Goal: Information Seeking & Learning: Learn about a topic

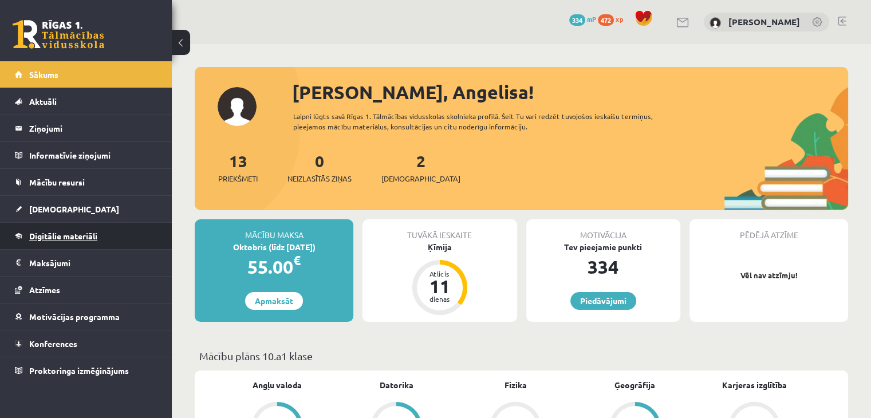
click at [49, 239] on span "Digitālie materiāli" at bounding box center [63, 236] width 68 height 10
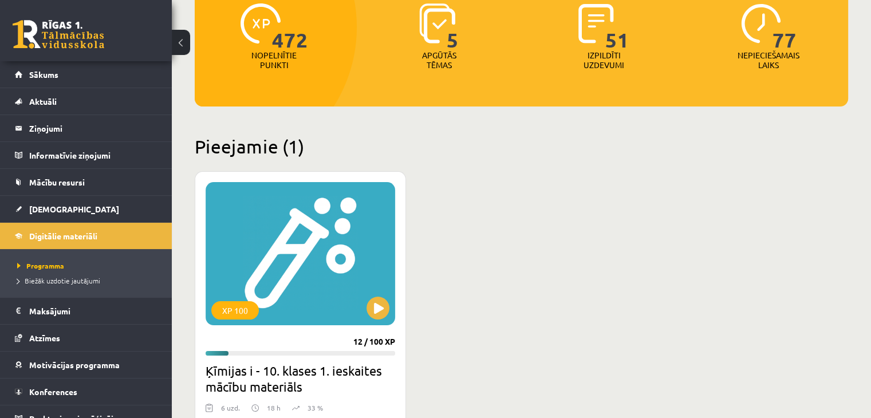
scroll to position [172, 0]
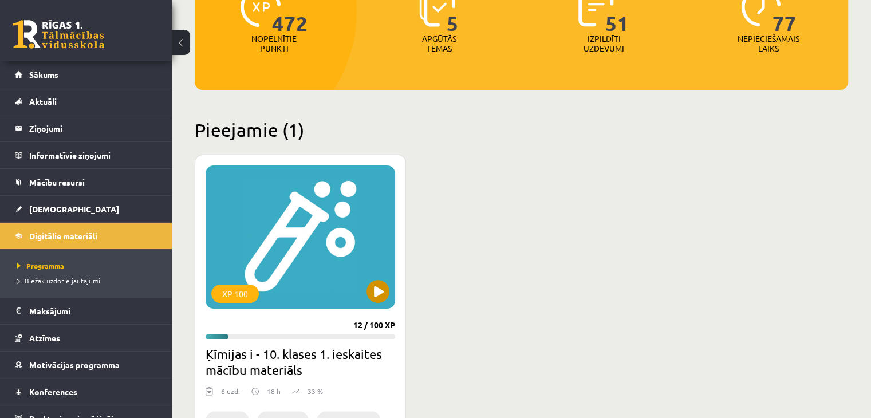
click at [299, 254] on div "XP 100" at bounding box center [301, 236] width 190 height 143
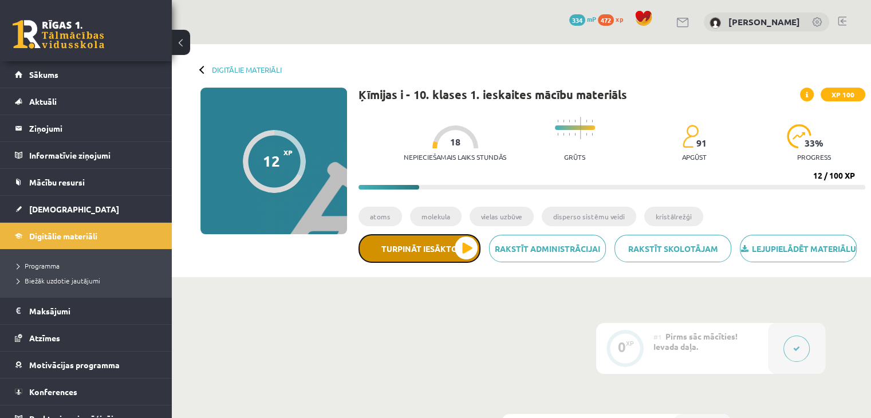
click at [453, 263] on button "Turpināt iesākto" at bounding box center [419, 248] width 122 height 29
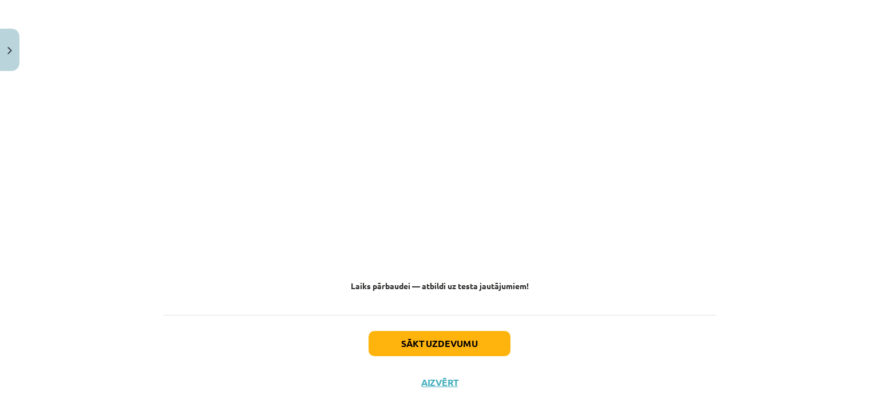
scroll to position [4530, 0]
click at [421, 333] on button "Sākt uzdevumu" at bounding box center [440, 341] width 142 height 25
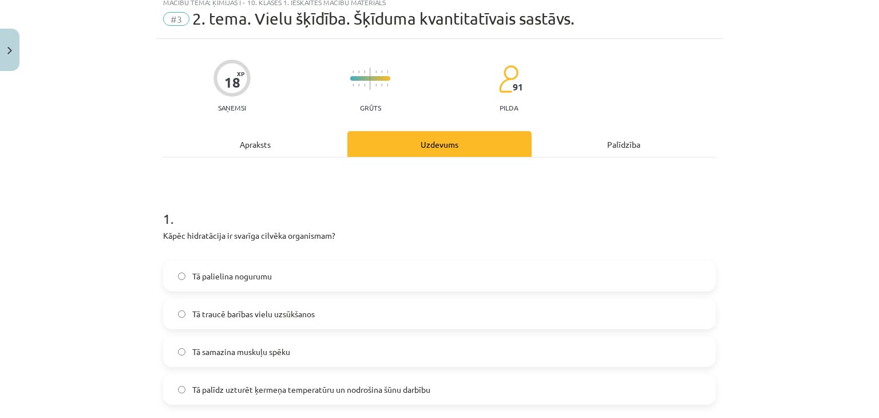
scroll to position [29, 0]
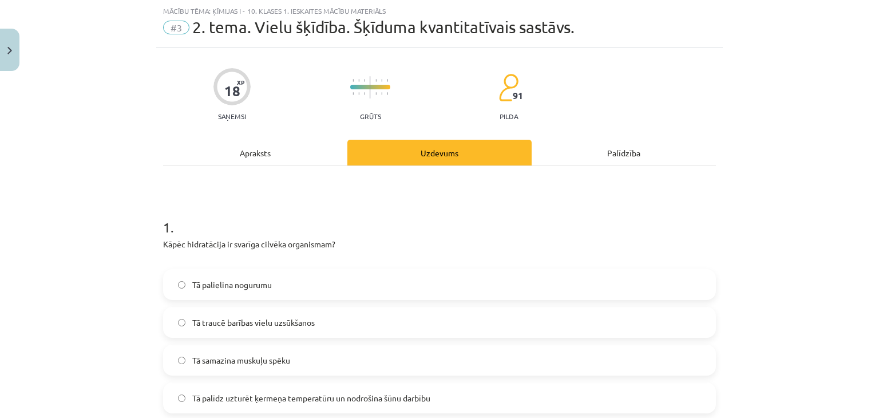
drag, startPoint x: 155, startPoint y: 218, endPoint x: 218, endPoint y: 220, distance: 63.6
click at [213, 209] on h1 "1 ." at bounding box center [439, 216] width 553 height 35
click at [214, 214] on h1 "1 ." at bounding box center [439, 216] width 553 height 35
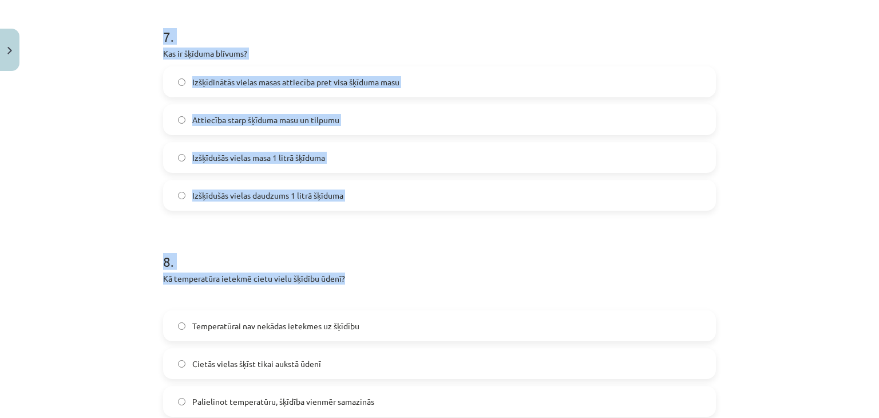
scroll to position [1743, 0]
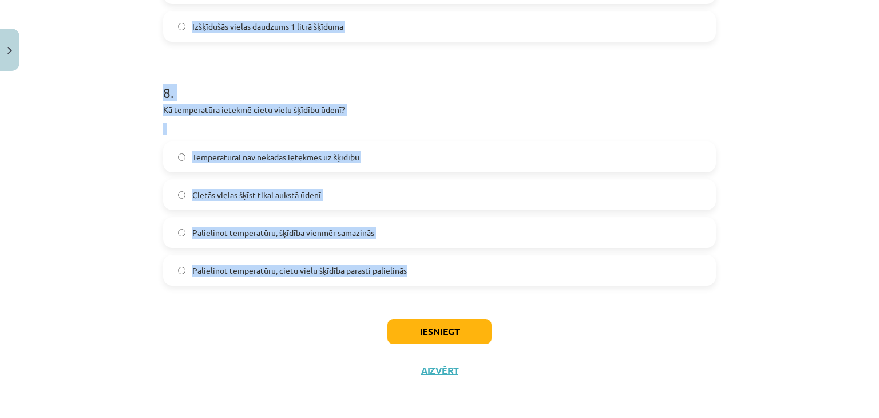
drag, startPoint x: 153, startPoint y: 223, endPoint x: 486, endPoint y: 280, distance: 337.4
copy form "1 . Kāpēc hidratācija ir svarīga cilvēka organismam? Tā palielina nogurumu Tā t…"
click at [108, 203] on div "Mācību tēma: Ķīmijas i - 10. klases 1. ieskaites mācību materiāls #3 2. tema. V…" at bounding box center [439, 209] width 879 height 418
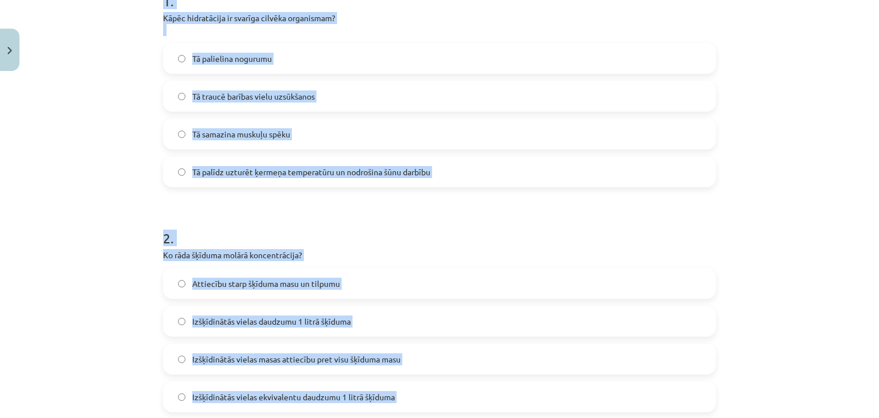
click at [110, 194] on div "Mācību tēma: Ķīmijas i - 10. klases 1. ieskaites mācību materiāls #3 2. tema. V…" at bounding box center [439, 209] width 879 height 418
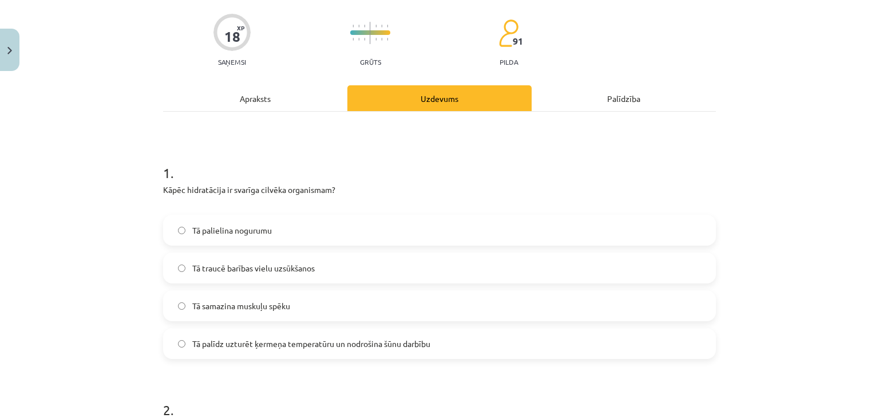
scroll to position [140, 0]
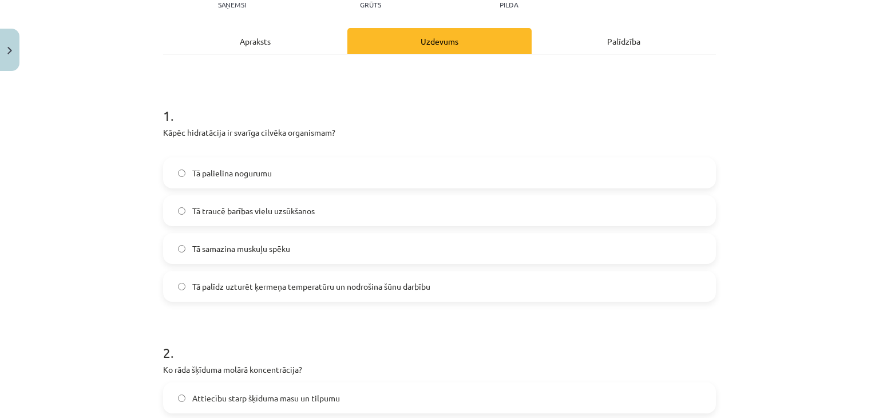
click at [302, 286] on span "Tā palīdz uzturēt ķermeņa temperatūru un nodrošina šūnu darbību" at bounding box center [311, 287] width 238 height 12
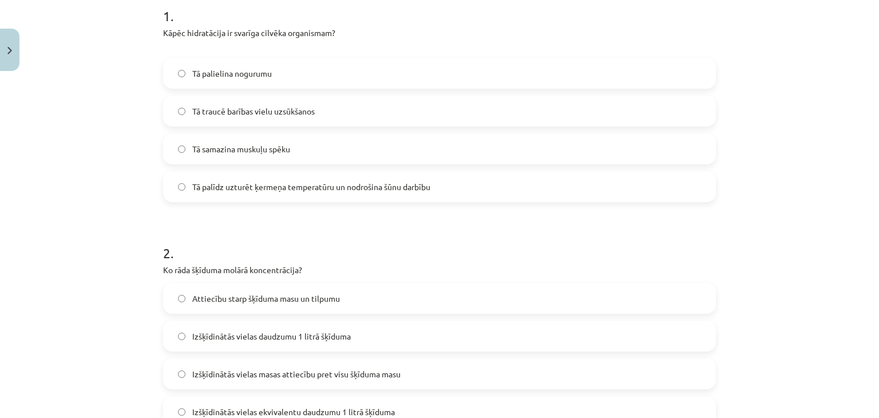
scroll to position [312, 0]
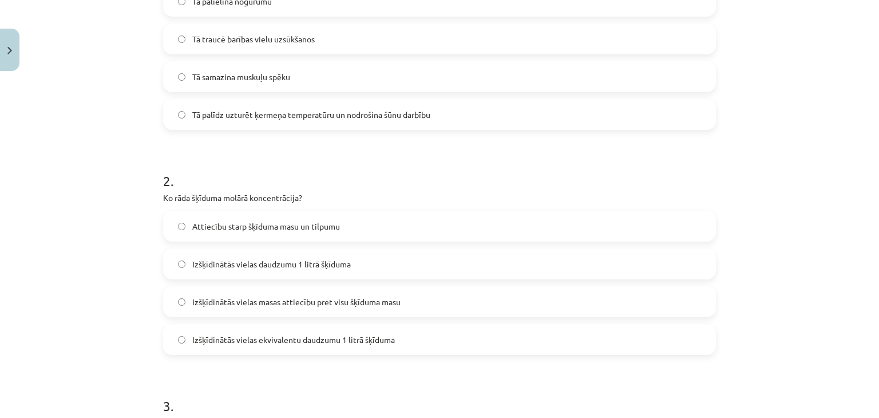
click at [206, 272] on label "Izšķīdinātās vielas daudzumu 1 litrā šķīduma" at bounding box center [439, 264] width 551 height 29
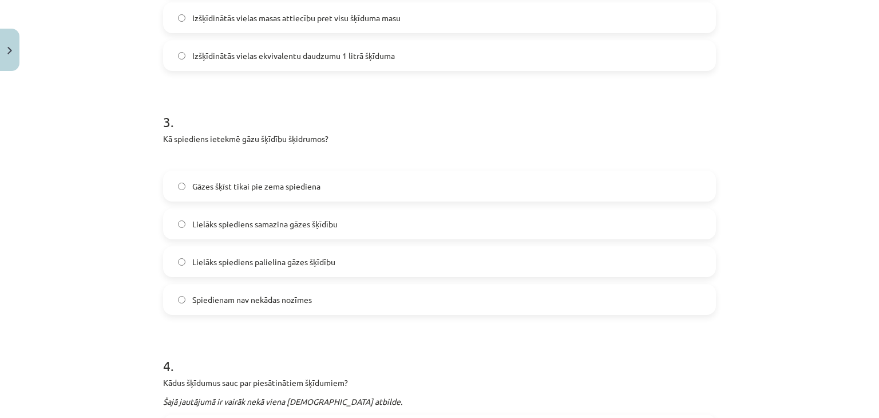
scroll to position [598, 0]
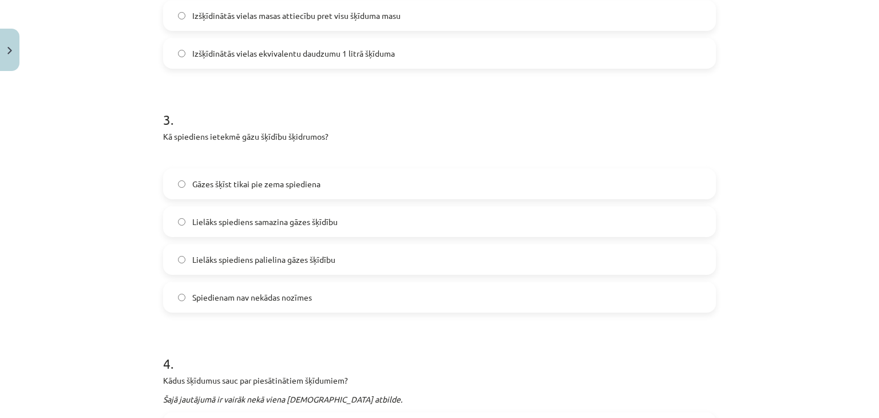
click at [210, 224] on span "Lielāks spiediens samazina gāzes šķīdību" at bounding box center [264, 222] width 145 height 12
click at [220, 263] on span "Lielāks spiediens palielina gāzes šķīdību" at bounding box center [263, 260] width 143 height 12
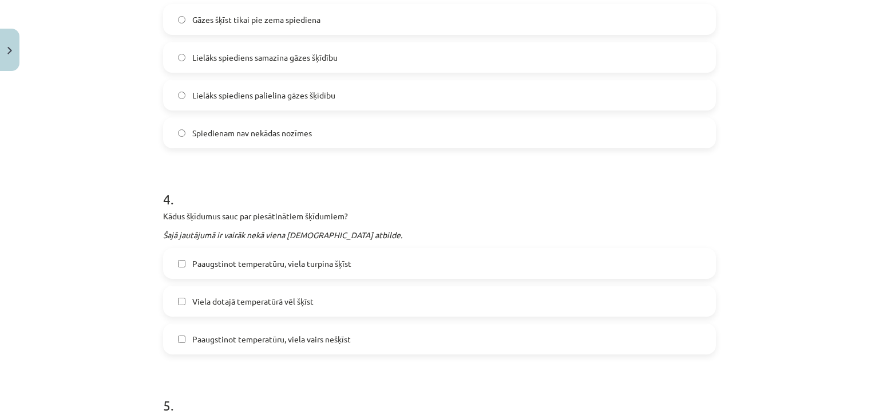
scroll to position [827, 0]
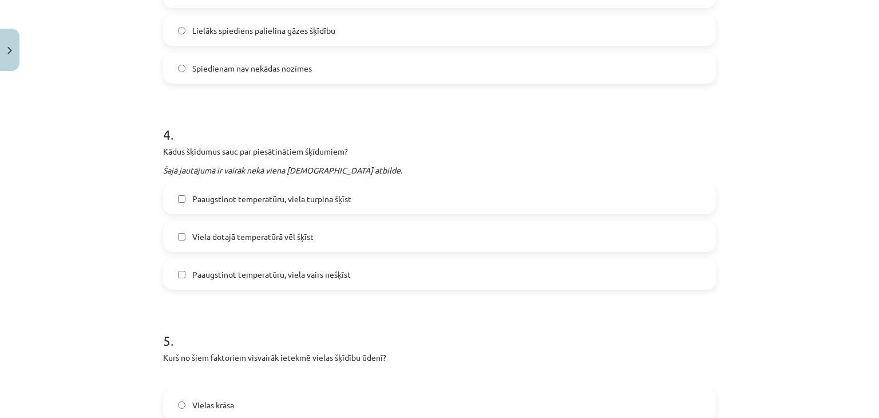
click at [262, 269] on span "Paaugstinot temperatūru, viela vairs nešķīst" at bounding box center [271, 275] width 159 height 12
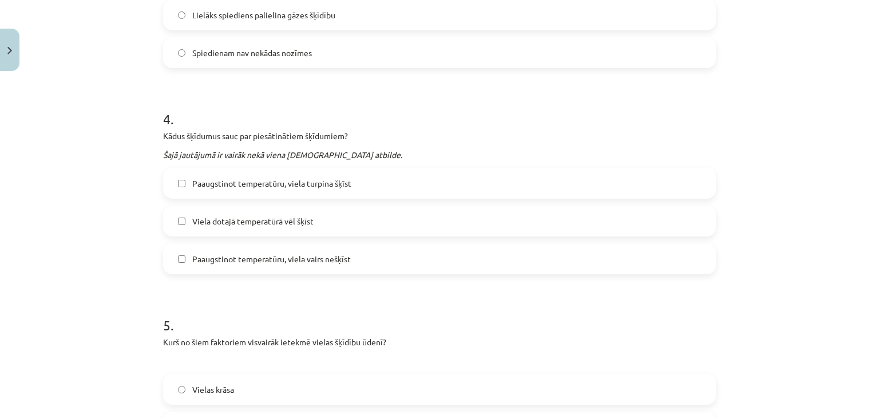
scroll to position [885, 0]
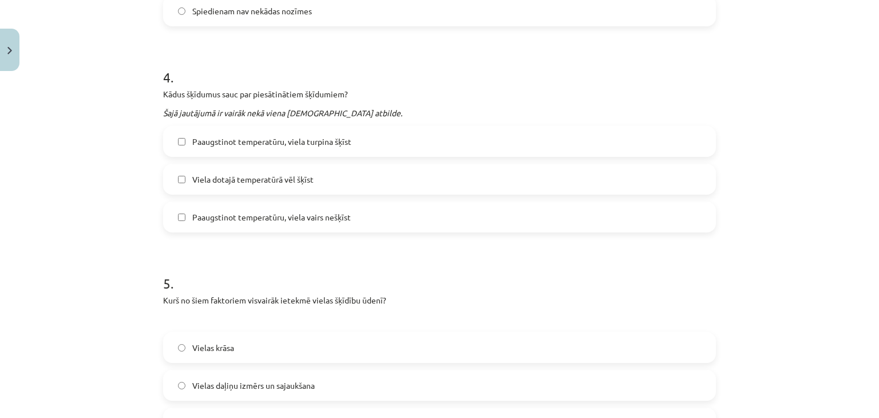
click at [250, 173] on span "Viela dotajā temperatūrā vēl šķīst" at bounding box center [252, 179] width 121 height 12
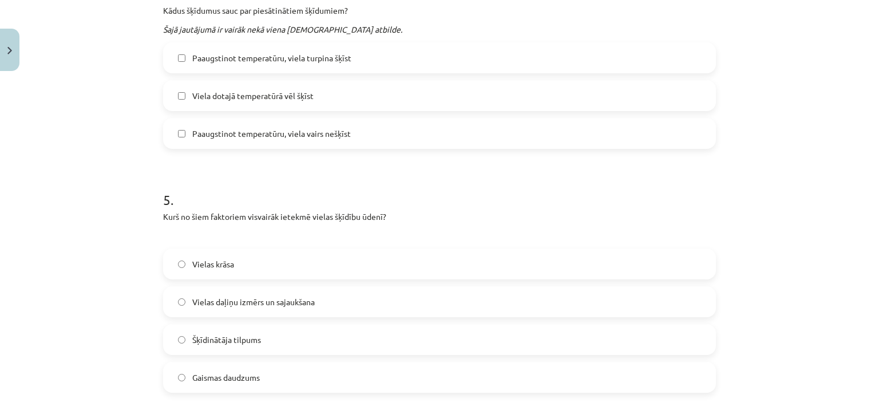
scroll to position [1056, 0]
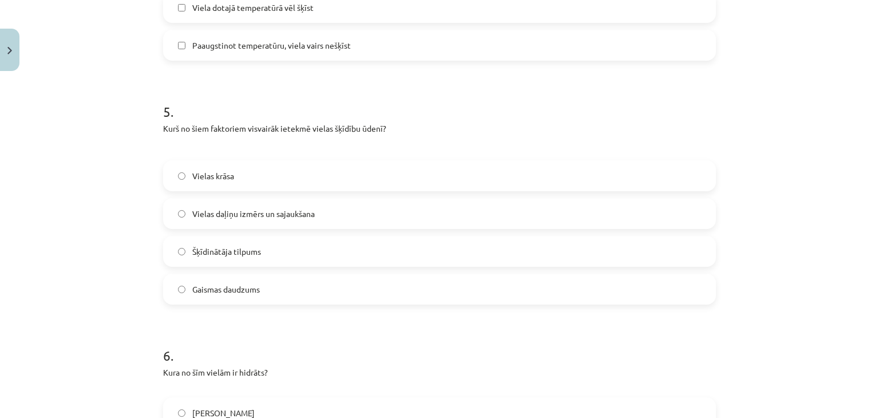
click at [270, 209] on span "Vielas daļiņu izmērs un sajaukšana" at bounding box center [253, 214] width 123 height 12
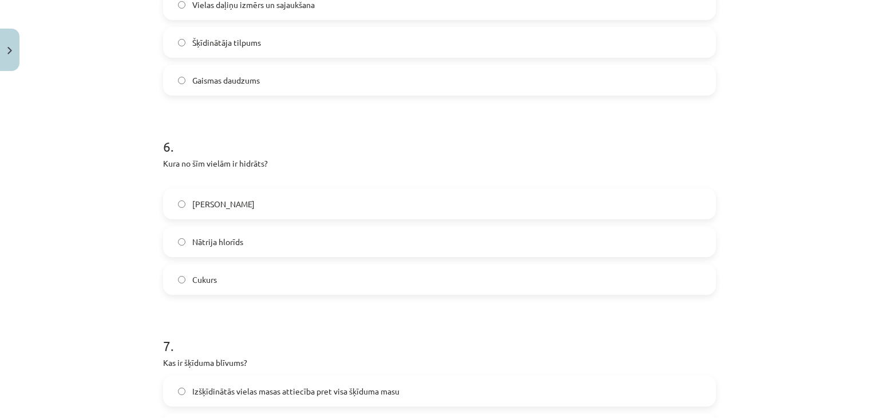
scroll to position [1285, 0]
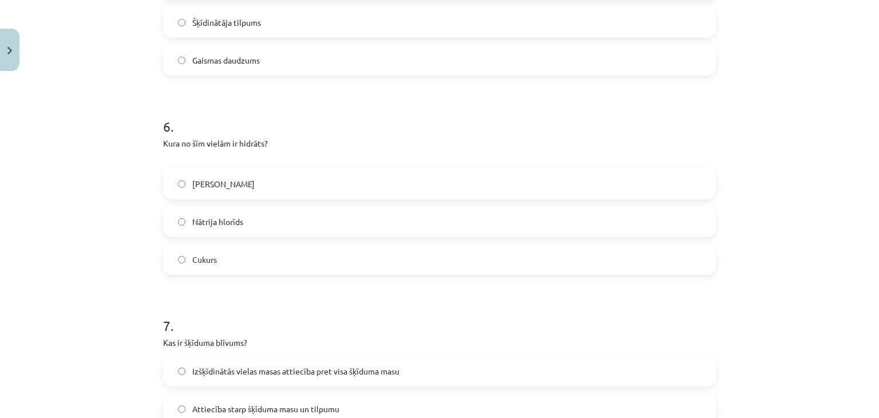
click at [681, 114] on h1 "6 ." at bounding box center [439, 115] width 553 height 35
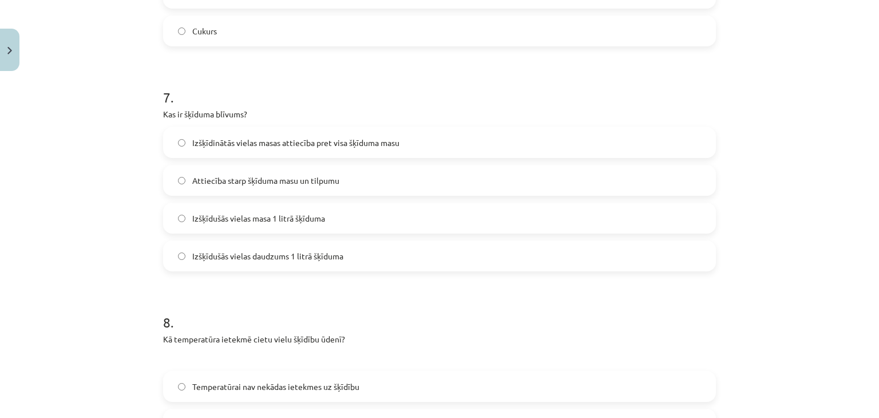
scroll to position [1514, 0]
click at [278, 180] on span "Attiecība starp šķīduma masu un tilpumu" at bounding box center [265, 180] width 147 height 12
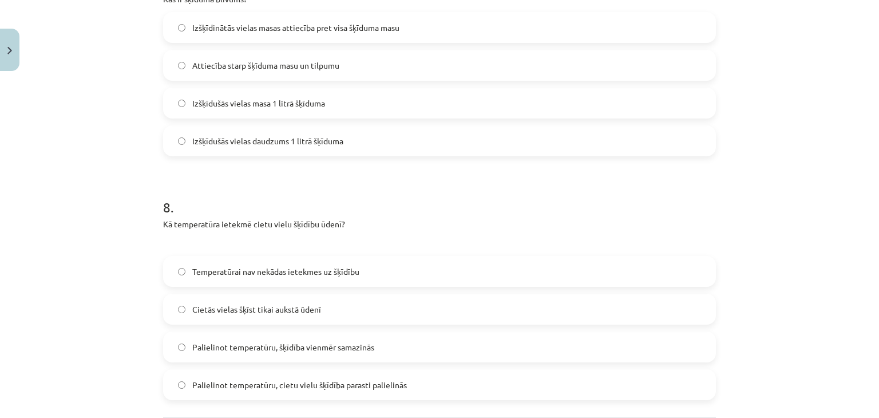
scroll to position [1743, 0]
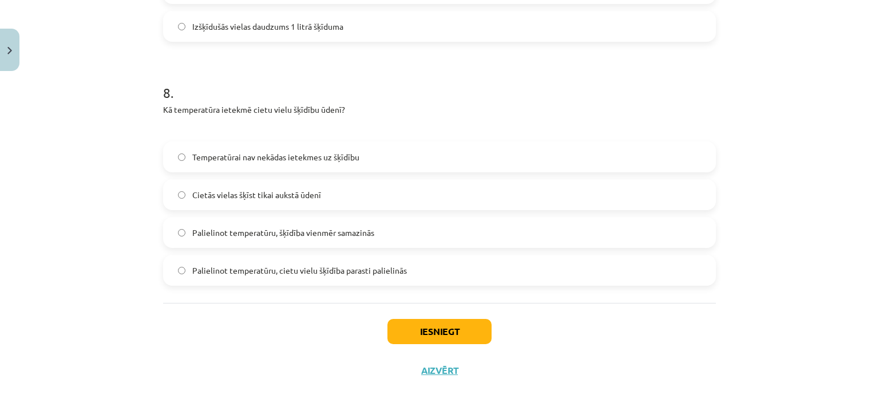
click at [220, 268] on span "Palielinot temperatūru, cietu vielu šķīdība parasti palielinās" at bounding box center [299, 271] width 215 height 12
click at [472, 330] on button "Iesniegt" at bounding box center [440, 331] width 104 height 25
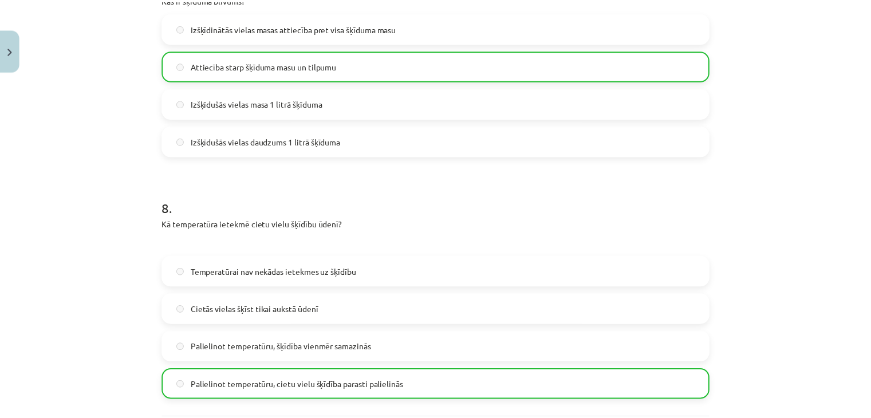
scroll to position [1779, 0]
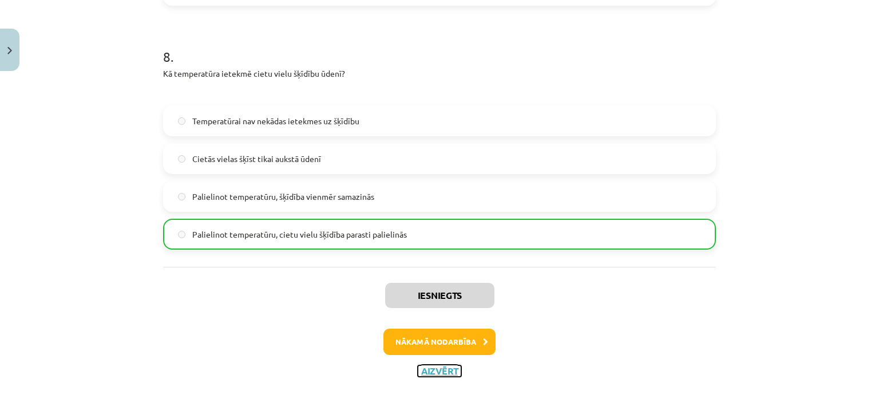
click at [437, 369] on button "Aizvērt" at bounding box center [440, 370] width 44 height 11
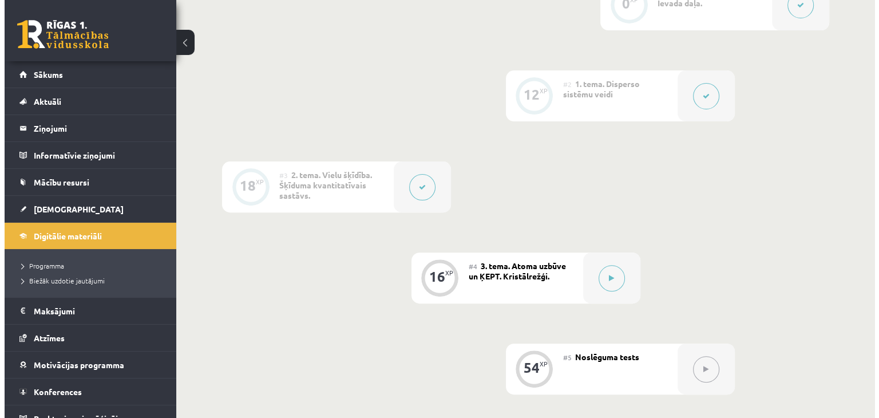
scroll to position [458, 0]
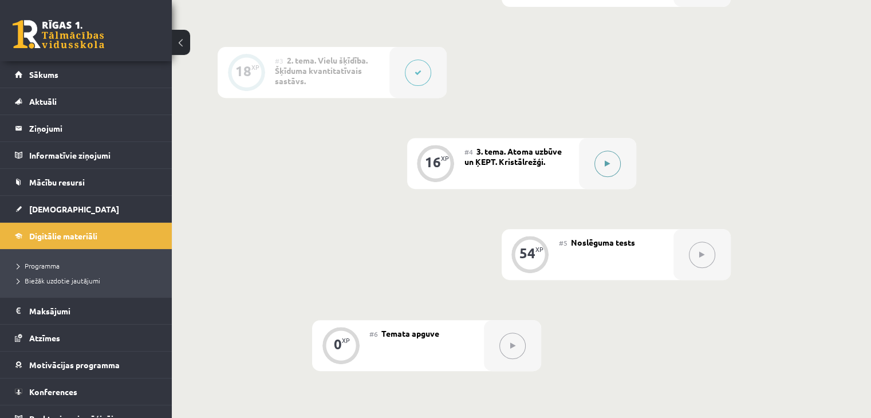
click at [595, 179] on div at bounding box center [607, 163] width 57 height 51
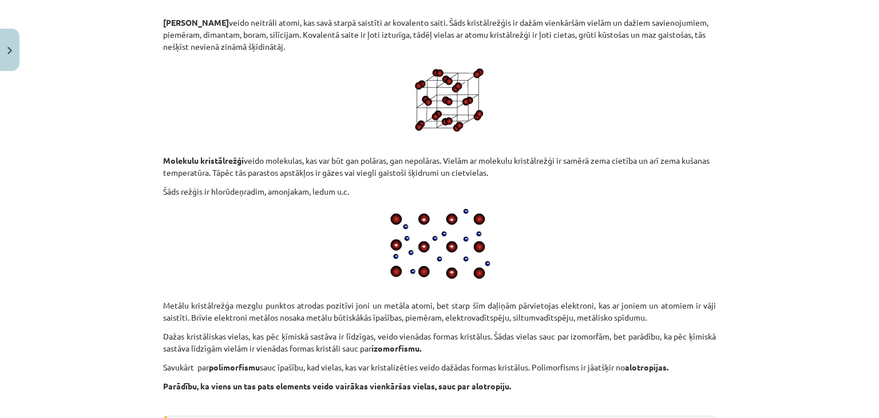
scroll to position [5896, 0]
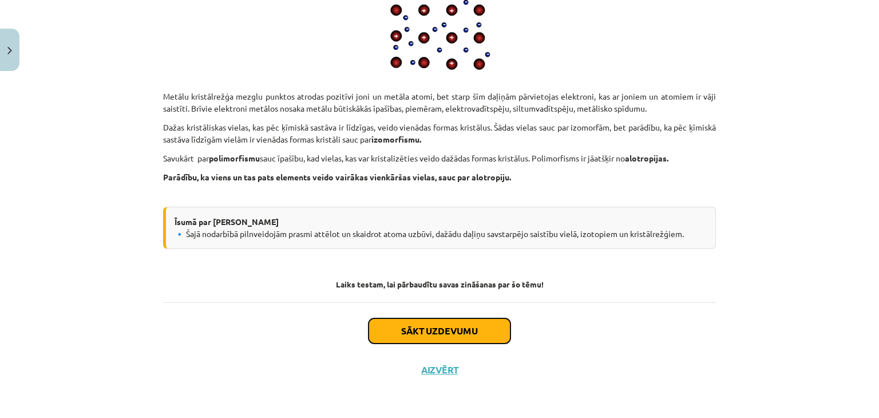
click at [461, 332] on button "Sākt uzdevumu" at bounding box center [440, 330] width 142 height 25
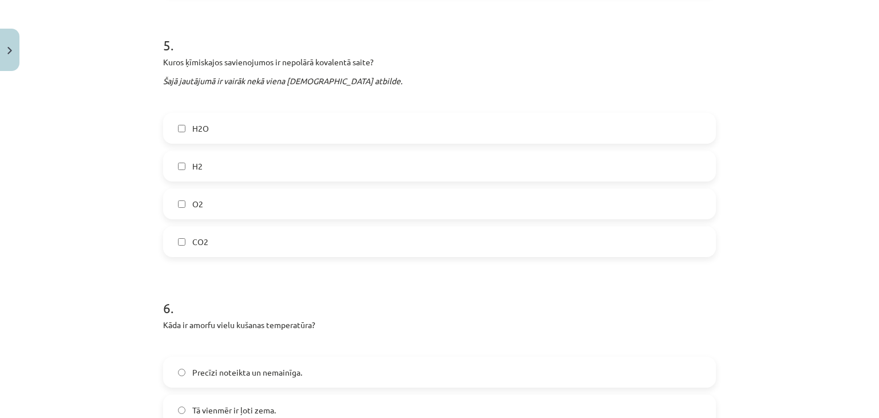
scroll to position [1288, 0]
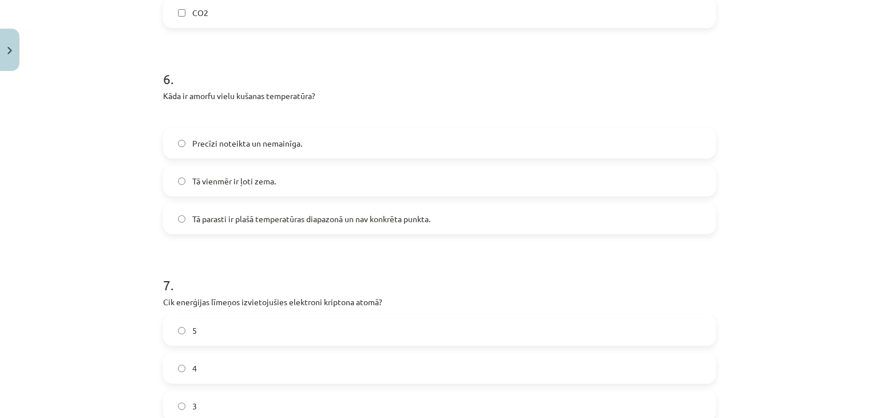
drag, startPoint x: 420, startPoint y: 242, endPoint x: 97, endPoint y: 240, distance: 322.9
click at [97, 240] on div "Mācību tēma: Ķīmijas i - 10. klases 1. ieskaites mācību materiāls #4 3. tema. A…" at bounding box center [439, 209] width 879 height 418
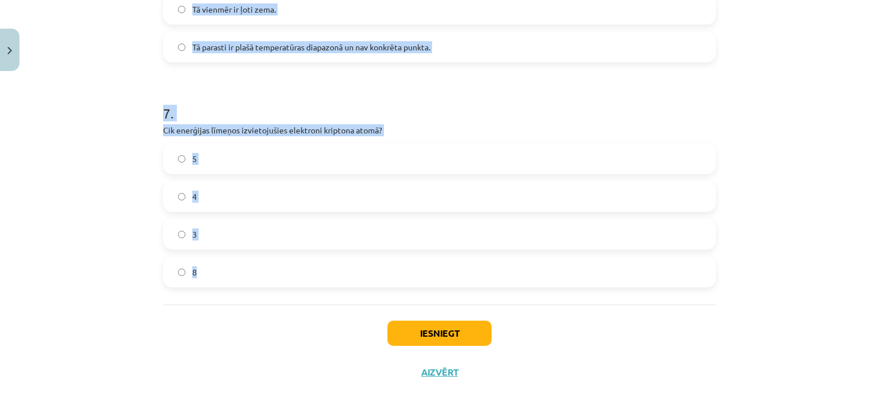
scroll to position [1462, 0]
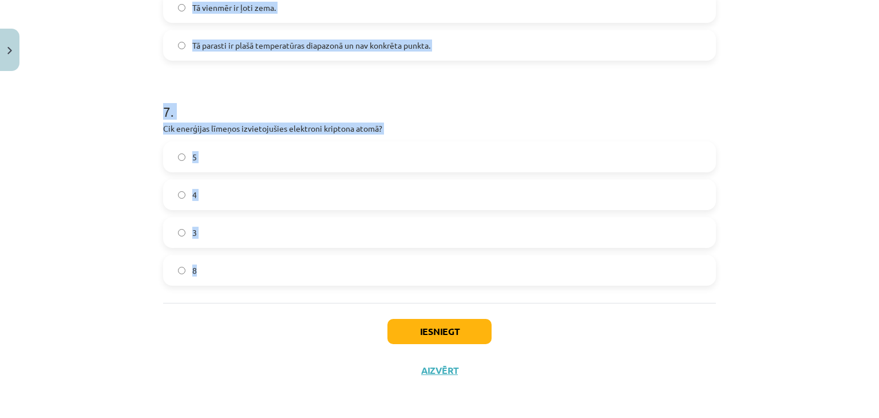
drag, startPoint x: 137, startPoint y: 247, endPoint x: 433, endPoint y: 275, distance: 296.8
click at [433, 275] on div "Mācību tēma: Ķīmijas i - 10. klases 1. ieskaites mācību materiāls #4 3. tema. A…" at bounding box center [439, 209] width 879 height 418
copy form "1 . Kura elementa atomam elektronu izvietojums ir 2e-, 8e-, 8e-, 1e-? Zn K Rb C…"
click at [84, 176] on div "Mācību tēma: Ķīmijas i - 10. klases 1. ieskaites mācību materiāls #4 3. tema. A…" at bounding box center [439, 209] width 879 height 418
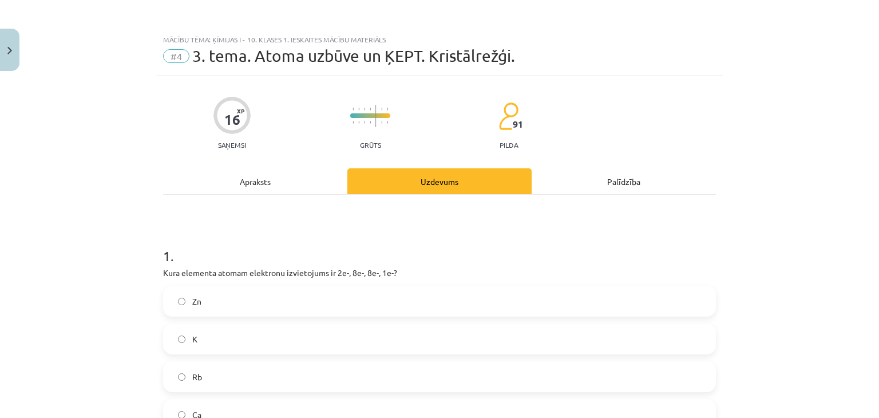
scroll to position [172, 0]
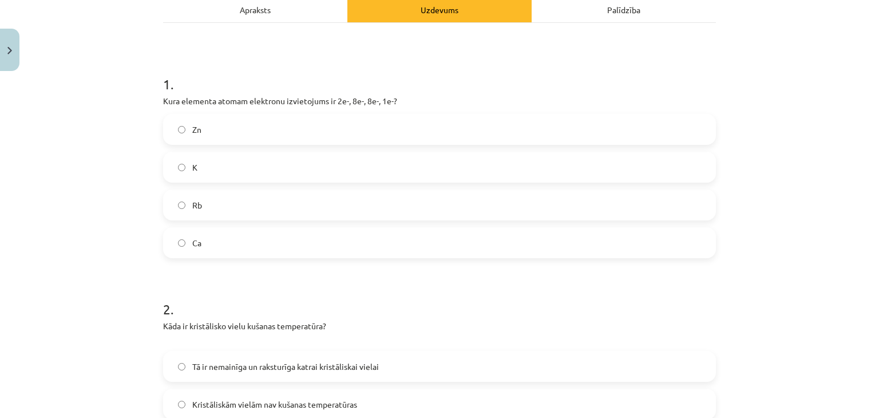
click at [268, 165] on label "K" at bounding box center [439, 167] width 551 height 29
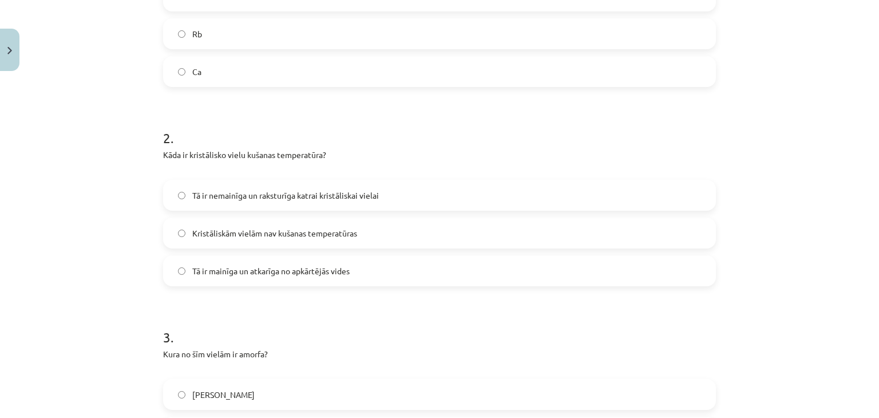
scroll to position [344, 0]
click at [187, 278] on label "Tā ir mainīga un atkarīga no apkārtējās vides" at bounding box center [439, 270] width 551 height 29
click at [234, 200] on span "Tā ir nemainīga un raksturīga katrai kristāliskai vielai" at bounding box center [285, 195] width 187 height 12
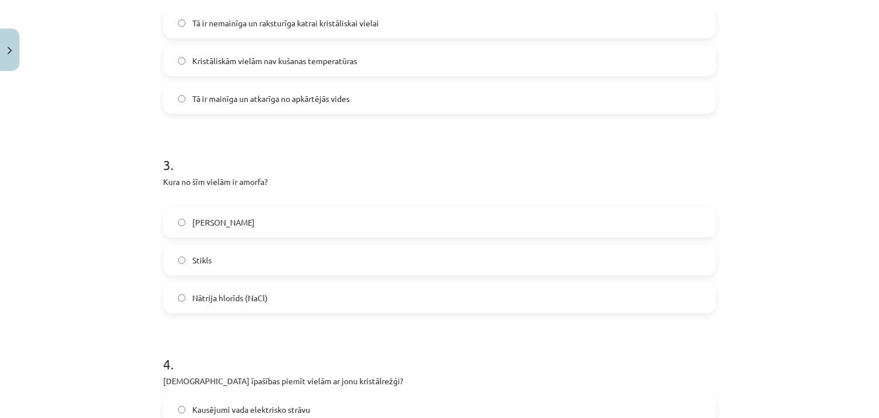
scroll to position [573, 0]
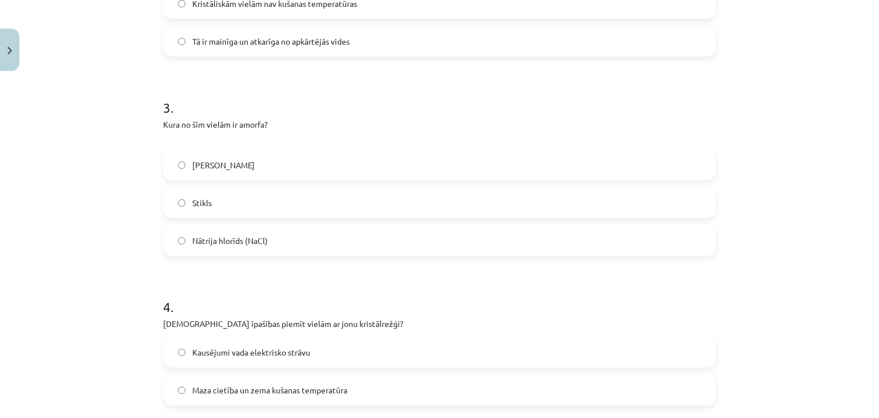
click at [224, 199] on label "Stikls" at bounding box center [439, 202] width 551 height 29
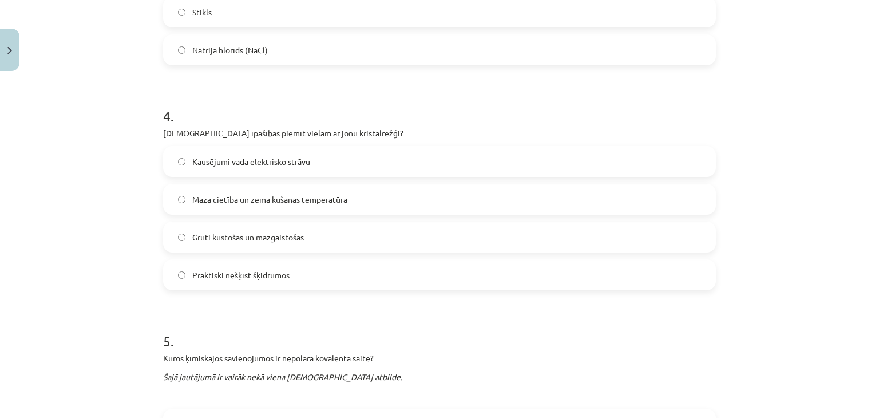
scroll to position [744, 0]
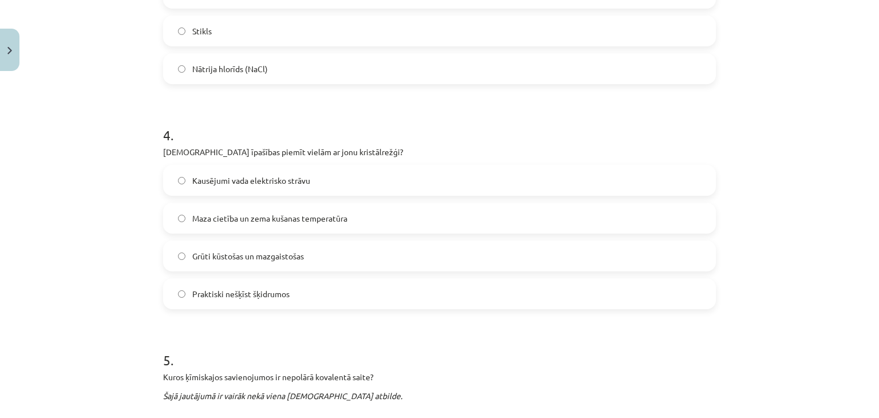
click at [361, 175] on label "Kausējumi vada elektrisko strāvu" at bounding box center [439, 180] width 551 height 29
click at [364, 214] on label "Maza cietība un zema kušanas temperatūra" at bounding box center [439, 218] width 551 height 29
drag, startPoint x: 350, startPoint y: 230, endPoint x: 318, endPoint y: 279, distance: 59.2
click at [344, 236] on div "Kausējumi vada elektrisko strāvu Maza cietība un zema kušanas temperatūra Grūti…" at bounding box center [439, 237] width 553 height 144
click at [318, 279] on label "Praktiski nešķīst šķidrumos" at bounding box center [439, 293] width 551 height 29
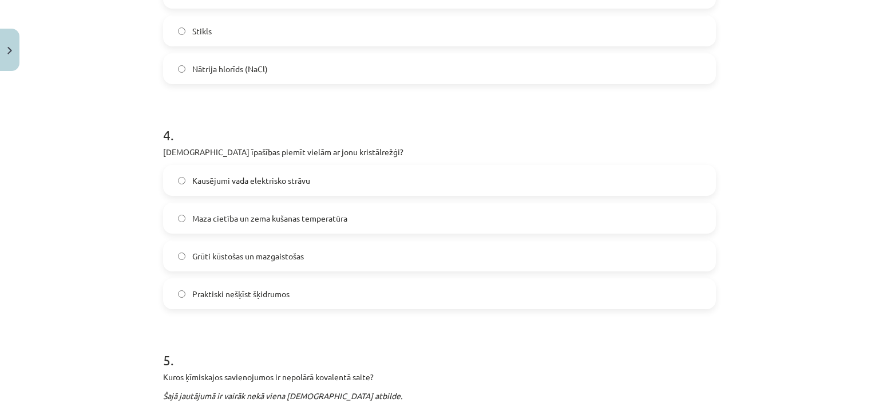
drag, startPoint x: 318, startPoint y: 279, endPoint x: 318, endPoint y: 244, distance: 35.5
click at [318, 261] on div "Kausējumi vada elektrisko strāvu Maza cietība un zema kušanas temperatūra Grūti…" at bounding box center [439, 237] width 553 height 144
drag, startPoint x: 311, startPoint y: 210, endPoint x: 282, endPoint y: 200, distance: 31.0
click at [291, 204] on label "Maza cietība un zema kušanas temperatūra" at bounding box center [439, 218] width 551 height 29
click at [164, 211] on label "Maza cietība un zema kušanas temperatūra" at bounding box center [439, 218] width 551 height 29
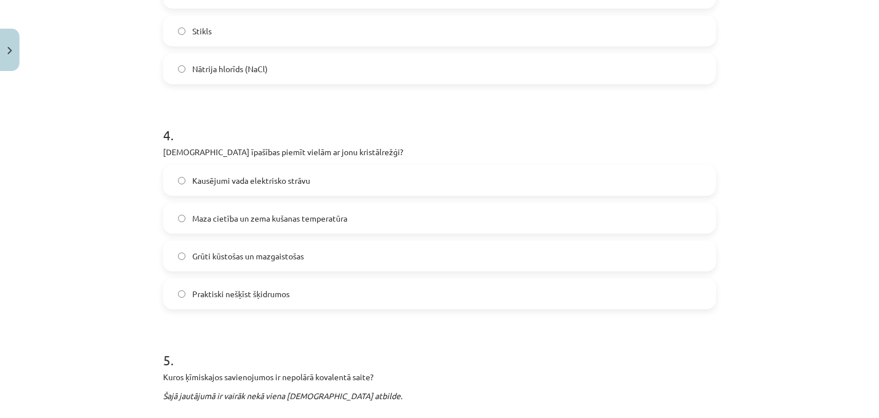
click at [235, 176] on span "Kausējumi vada elektrisko strāvu" at bounding box center [251, 181] width 118 height 12
click at [278, 256] on span "Grūti kūstošas un mazgaistošas" at bounding box center [248, 256] width 112 height 12
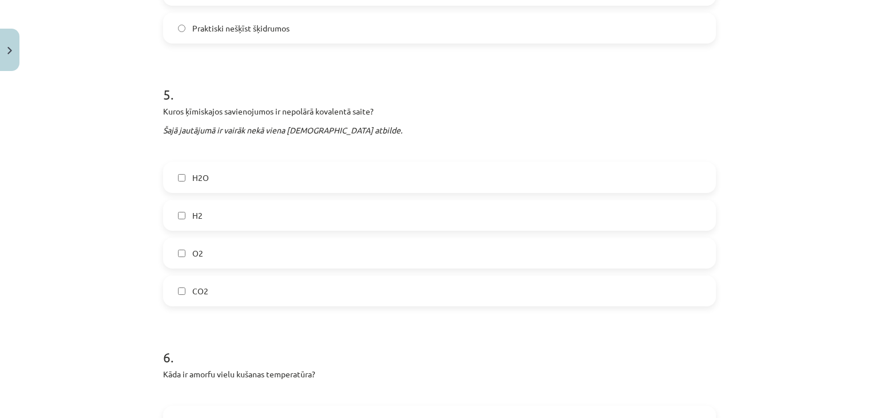
scroll to position [1031, 0]
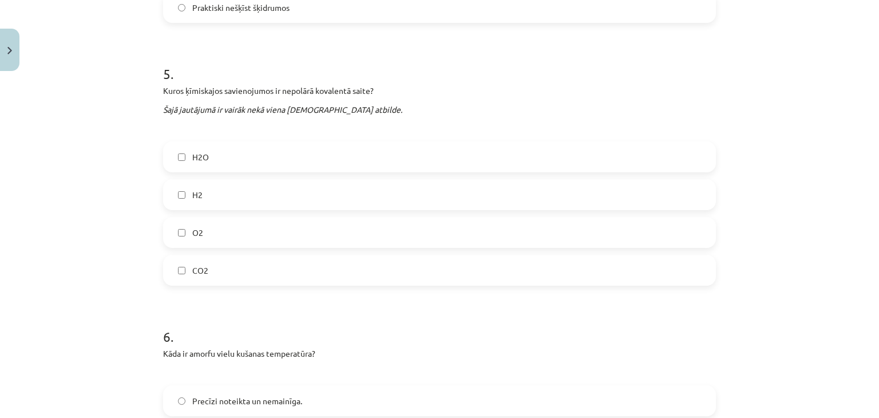
click at [214, 192] on label "H2" at bounding box center [439, 194] width 551 height 29
click at [202, 239] on label "O2" at bounding box center [439, 232] width 551 height 29
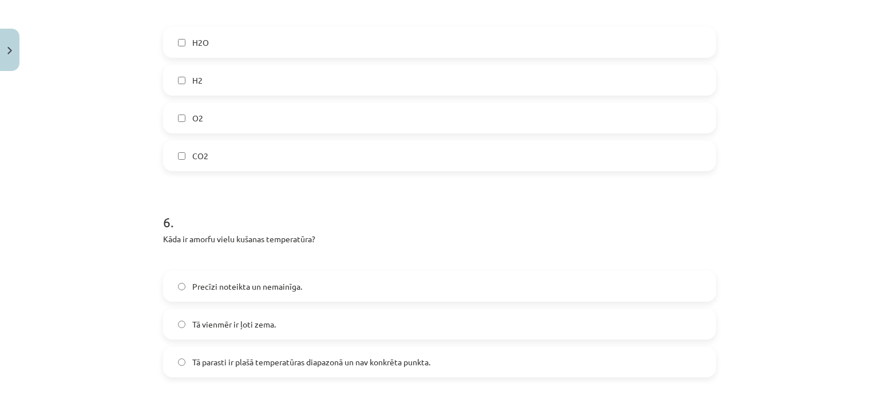
scroll to position [1260, 0]
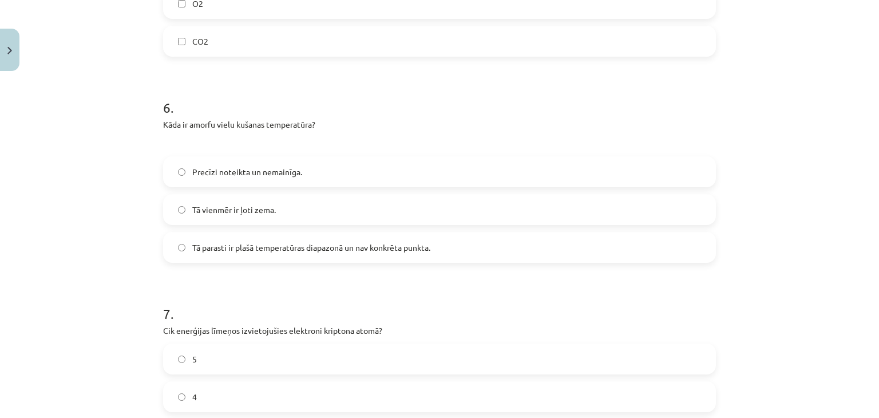
click at [270, 238] on label "Tā parasti ir plašā temperatūras diapazonā un nav konkrēta punkta." at bounding box center [439, 247] width 551 height 29
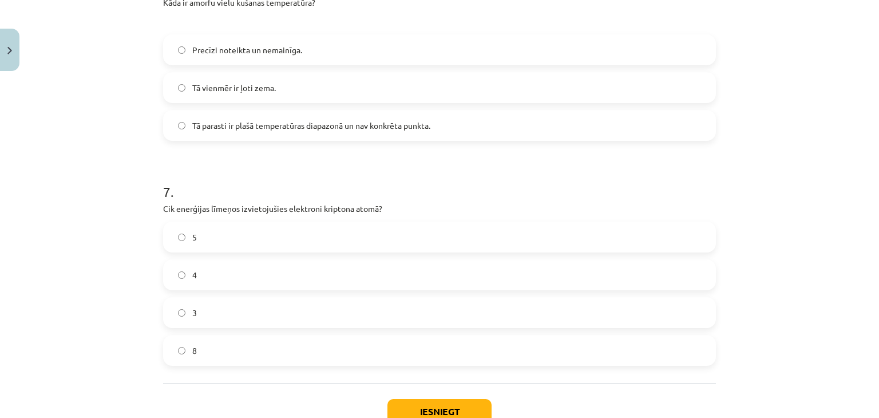
scroll to position [1431, 0]
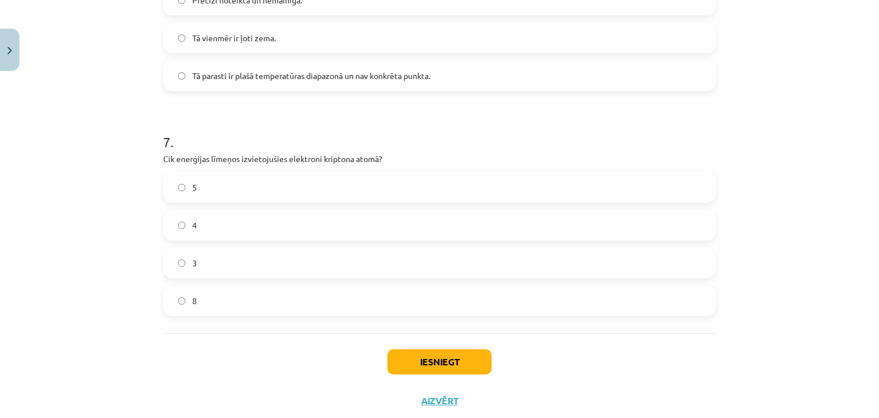
click at [231, 212] on label "4" at bounding box center [439, 225] width 551 height 29
click at [433, 359] on button "Iesniegt" at bounding box center [440, 361] width 104 height 25
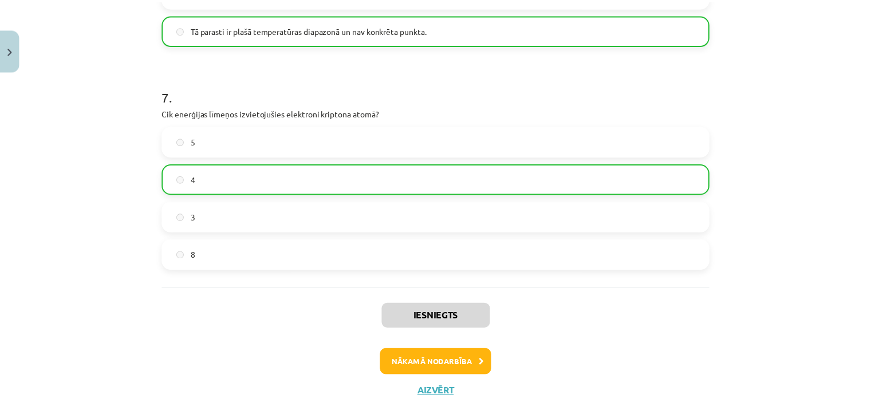
scroll to position [1498, 0]
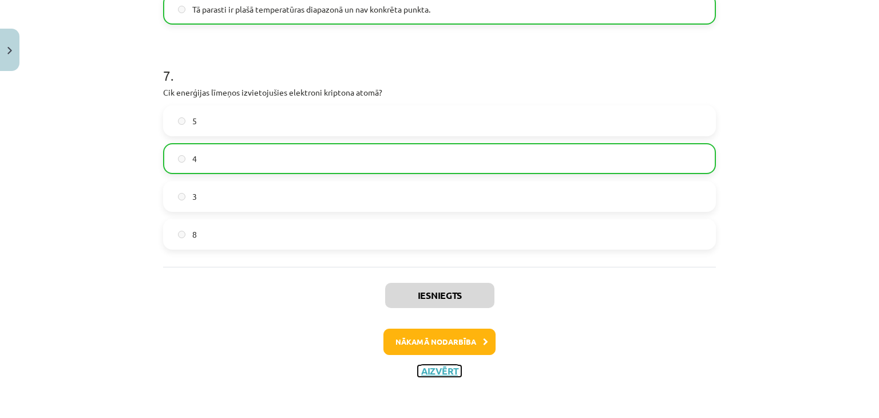
click at [430, 365] on button "Aizvērt" at bounding box center [440, 370] width 44 height 11
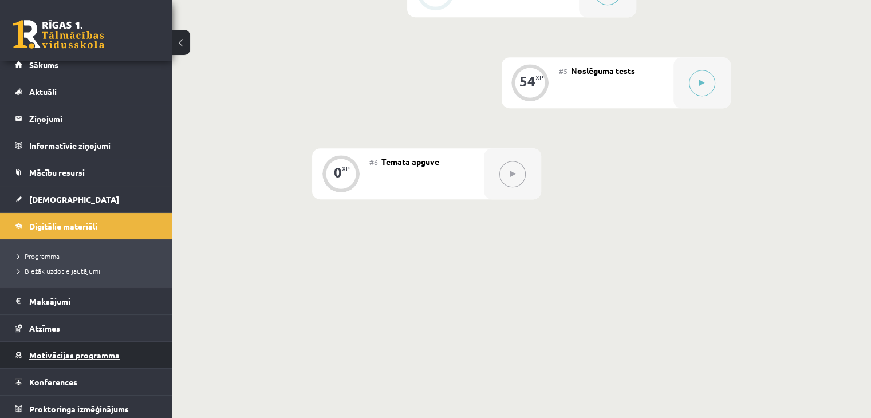
scroll to position [13, 0]
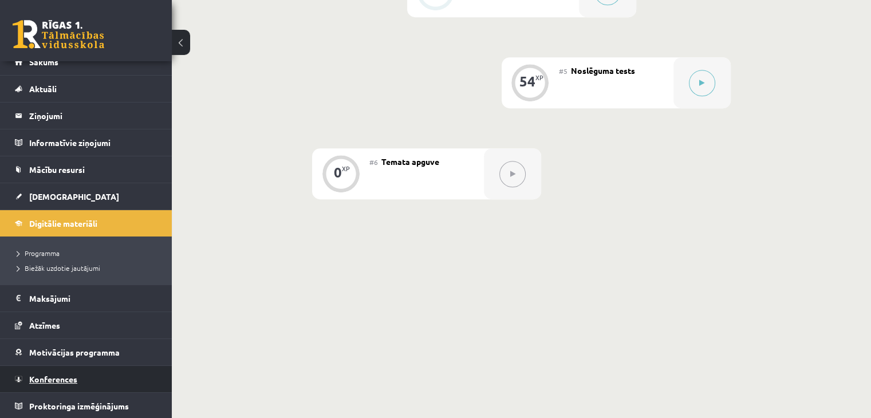
click at [68, 375] on span "Konferences" at bounding box center [53, 379] width 48 height 10
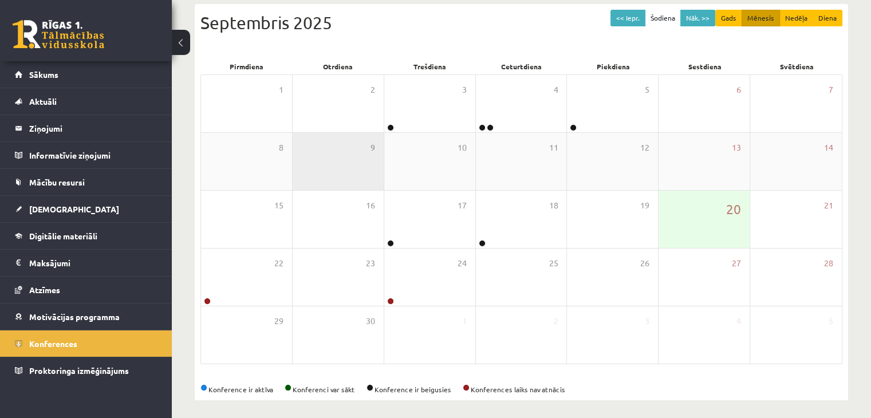
scroll to position [128, 0]
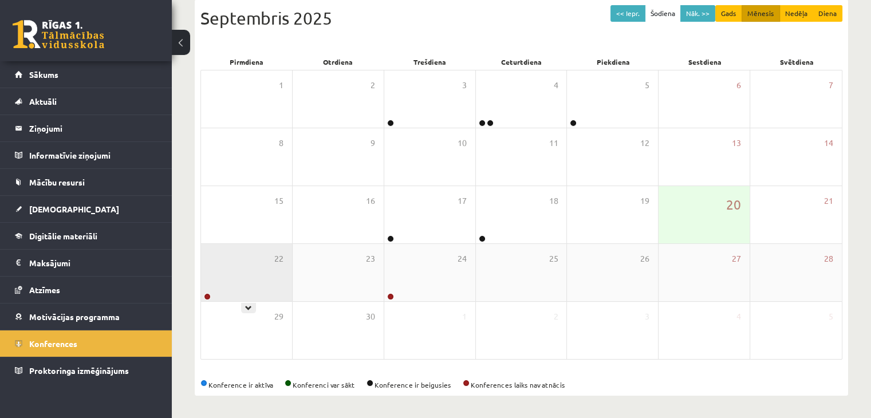
click at [261, 281] on div "22" at bounding box center [246, 272] width 91 height 57
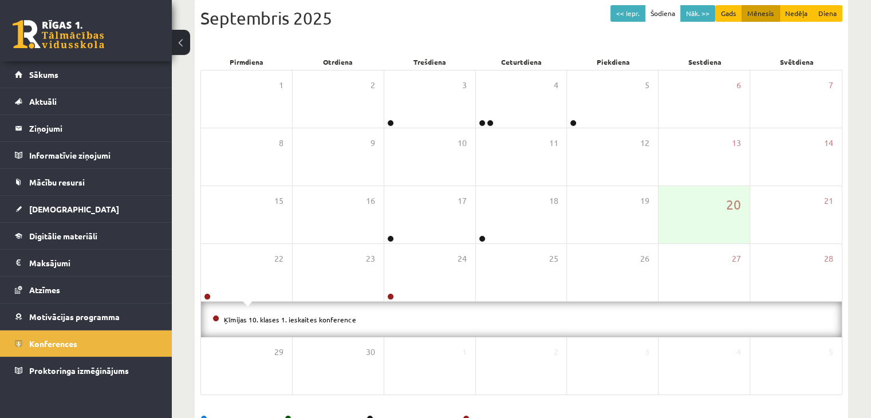
click at [85, 49] on div "0 Dāvanas 334 mP 472 xp" at bounding box center [86, 30] width 172 height 61
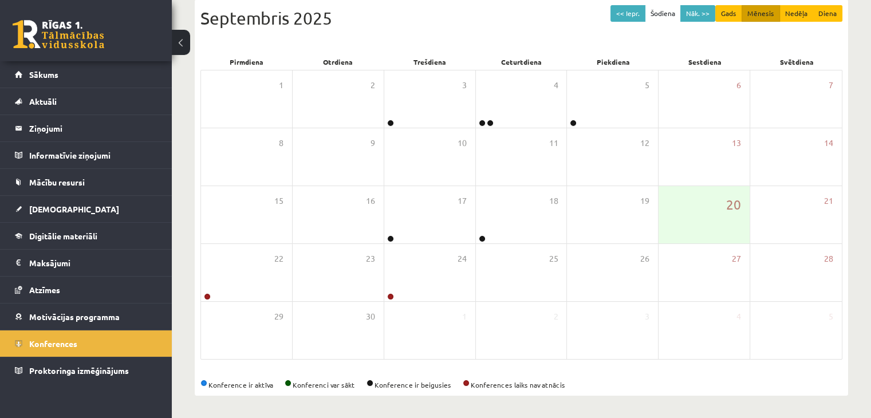
click at [78, 38] on link at bounding box center [59, 34] width 92 height 29
